Goal: Communication & Community: Answer question/provide support

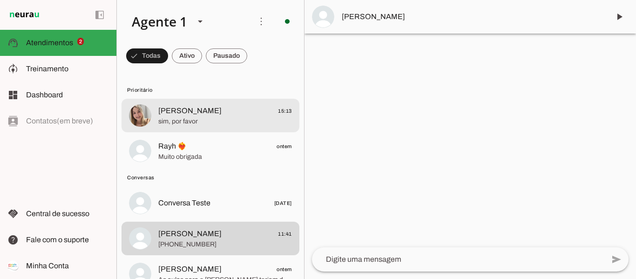
click at [232, 112] on span "[PERSON_NAME] 15:13" at bounding box center [225, 111] width 134 height 12
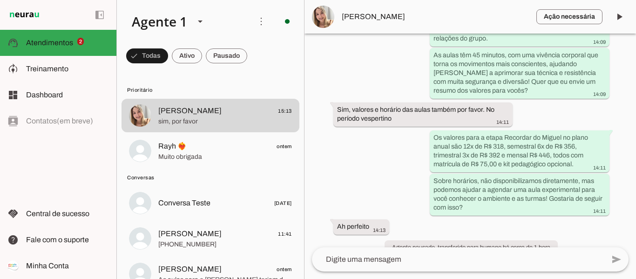
scroll to position [706, 0]
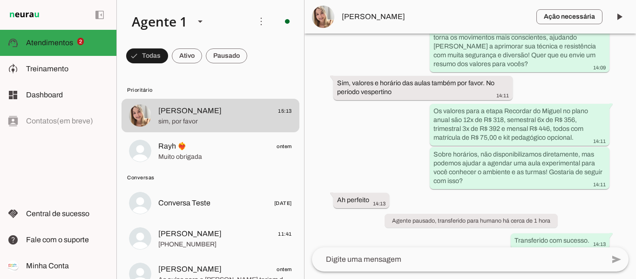
click at [121, 99] on button "[PERSON_NAME] 15:13 sim, por favor" at bounding box center [210, 116] width 178 height 34
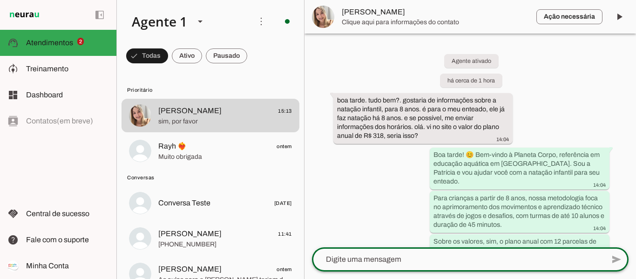
click at [397, 257] on textarea at bounding box center [458, 259] width 292 height 11
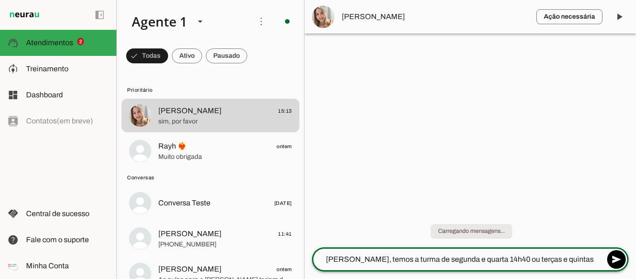
type textarea "[PERSON_NAME], temos a turma de segunda e quarta 14h40 ou terças e quintas 14h50"
type md-outlined-text-field "[PERSON_NAME], temos a turma de segunda e quarta 14h40 ou terças e quintas 14h50"
click at [502, 258] on textarea "[PERSON_NAME], temos a turma de segunda e quarta 14h40 ou terças e quintas 14h50" at bounding box center [458, 259] width 292 height 11
type textarea "[PERSON_NAME], temos a turma de segunda e quarta 14h45 ou terças e quintas 14h50"
type textarea "Qual das turmas acima encaixa melhor com sua disponibilidade?"
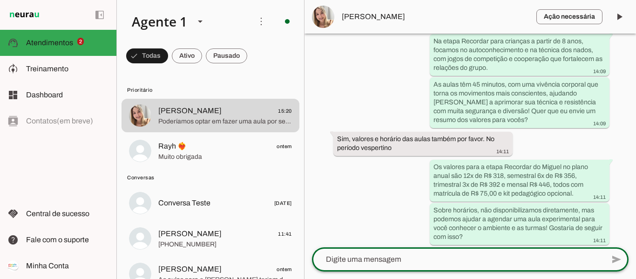
scroll to position [676, 0]
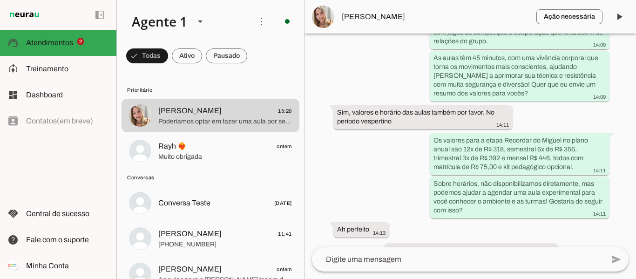
drag, startPoint x: 569, startPoint y: 138, endPoint x: 367, endPoint y: 138, distance: 202.0
click at [367, 138] on div "Agente ativado há cerca de 1 hora boa tarde. tudo bem?. gostaria de informações…" at bounding box center [469, 141] width 331 height 214
click at [0, 0] on slot "Os valores para a etapa Recordar do Miguel no plano anual são 12x de R$ 318, se…" at bounding box center [0, 0] width 0 height 0
click at [436, 135] on div "Os valores para a etapa Recordar do Miguel no plano anual são 12x de R$ 318, se…" at bounding box center [519, 154] width 172 height 38
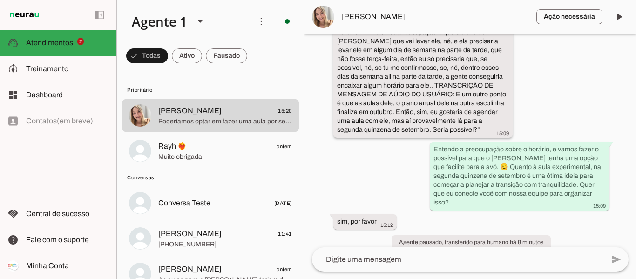
scroll to position [1176, 0]
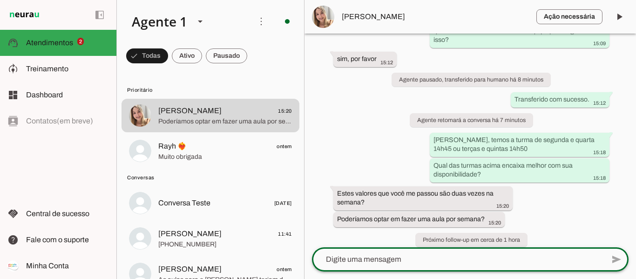
click at [451, 260] on textarea at bounding box center [458, 259] width 292 height 11
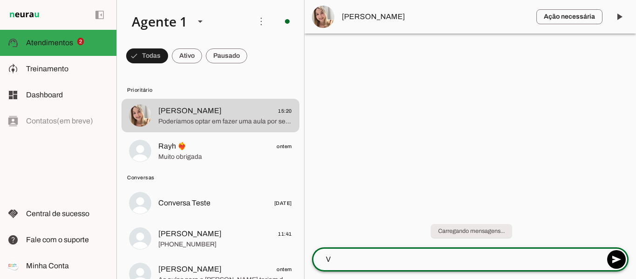
scroll to position [0, 0]
type textarea "Valores para 1x na semana"
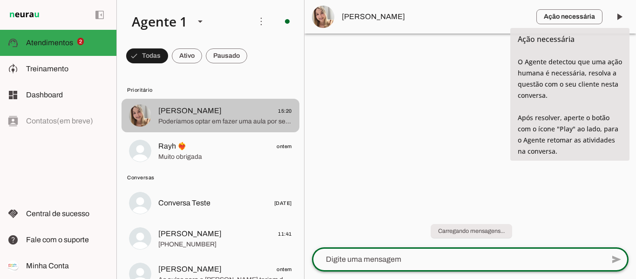
click at [240, 114] on span "[PERSON_NAME] 15:20" at bounding box center [225, 111] width 134 height 12
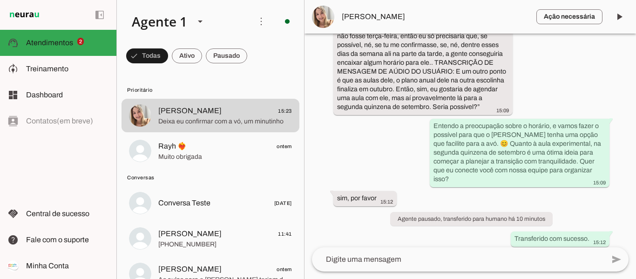
scroll to position [1231, 0]
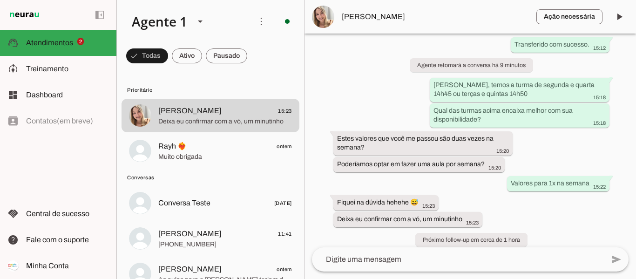
click at [463, 259] on textarea at bounding box center [458, 259] width 292 height 11
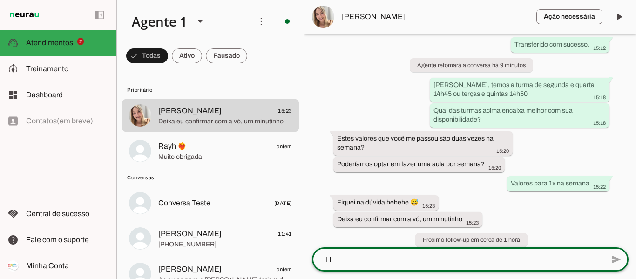
scroll to position [0, 0]
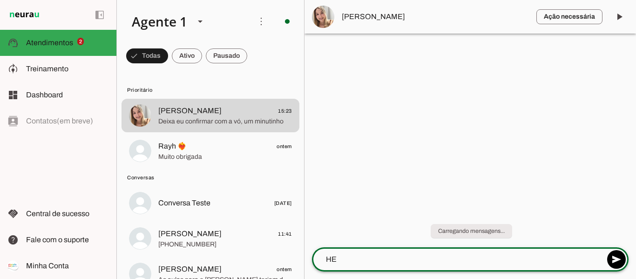
type textarea "H"
type textarea "Hehe, tranquilo"
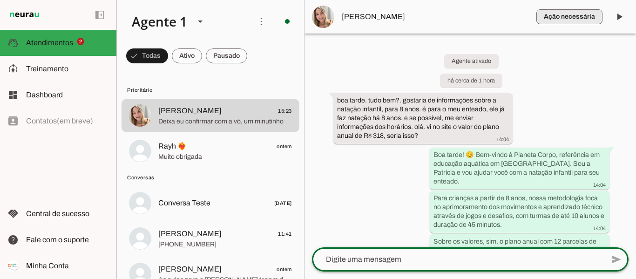
click at [570, 19] on span "button" at bounding box center [569, 17] width 66 height 22
